Goal: Information Seeking & Learning: Learn about a topic

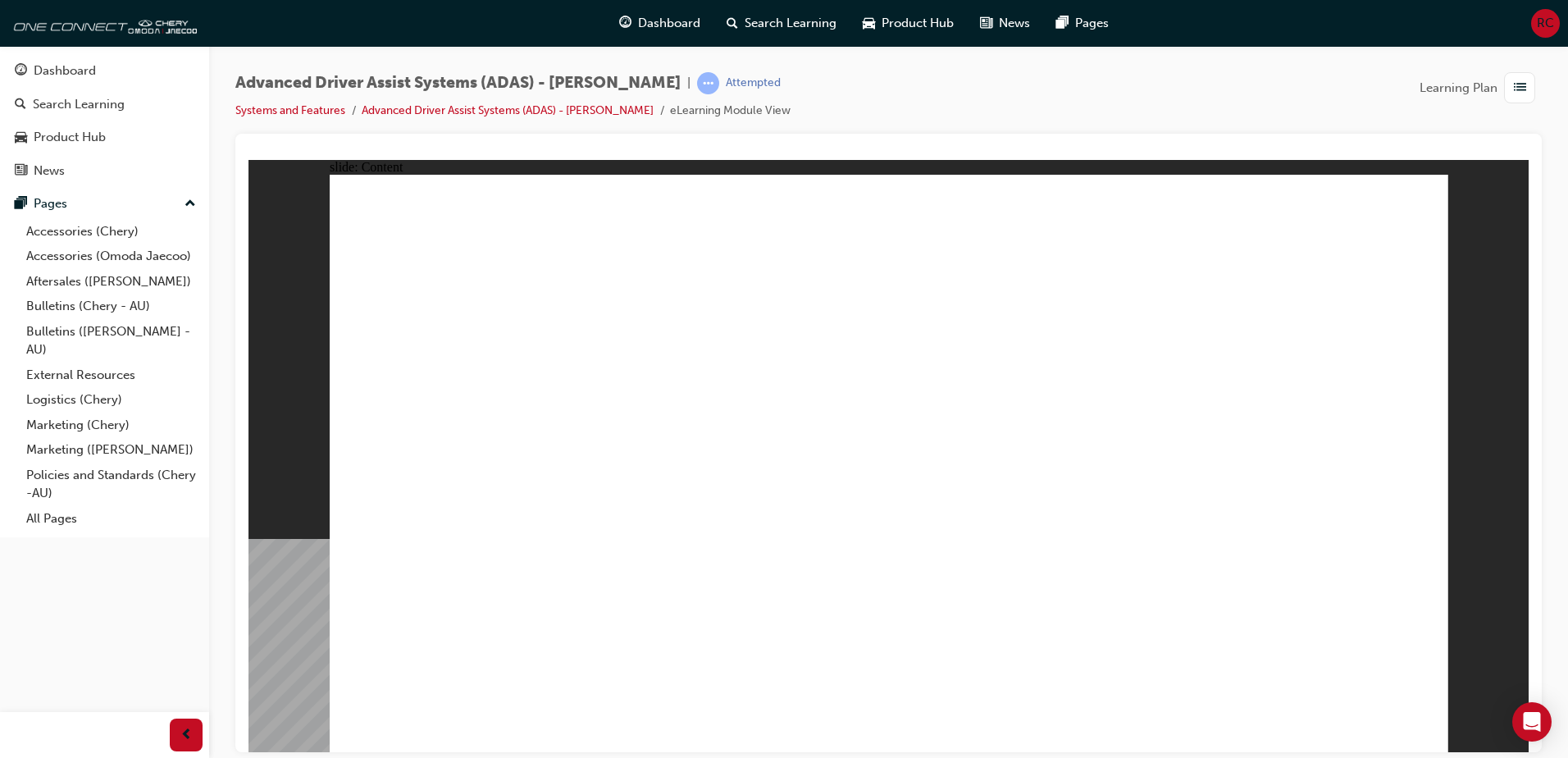
drag, startPoint x: 900, startPoint y: 294, endPoint x: 909, endPoint y: 291, distance: 9.5
